Goal: Task Accomplishment & Management: Manage account settings

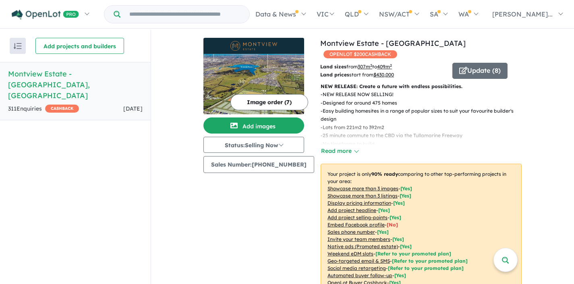
scroll to position [247, 0]
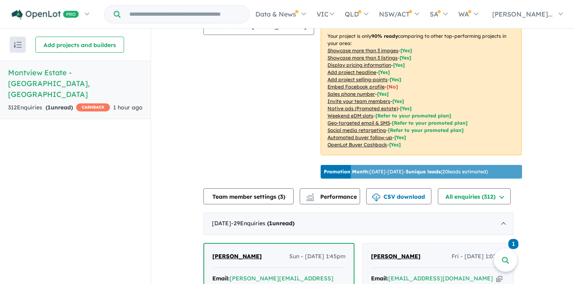
scroll to position [295, 0]
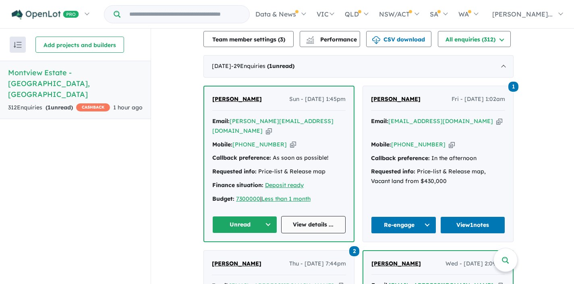
click at [316, 216] on link "View details ..." at bounding box center [313, 224] width 65 height 17
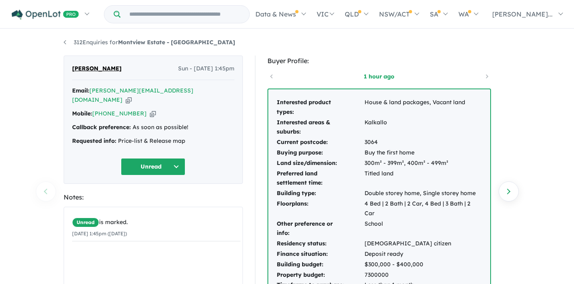
click at [176, 159] on button "Unread" at bounding box center [153, 166] width 64 height 17
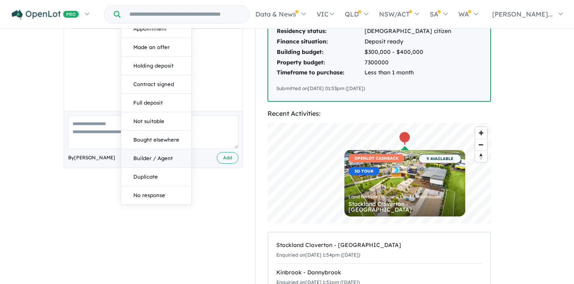
scroll to position [208, 0]
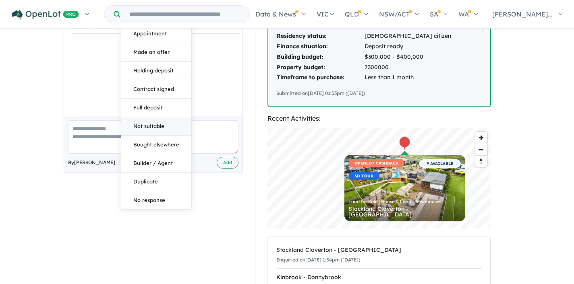
click at [150, 117] on button "Not suitable" at bounding box center [156, 126] width 70 height 19
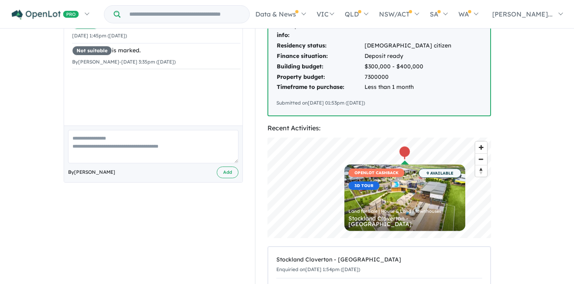
scroll to position [0, 0]
